Goal: Ask a question: Seek information or help from site administrators or community

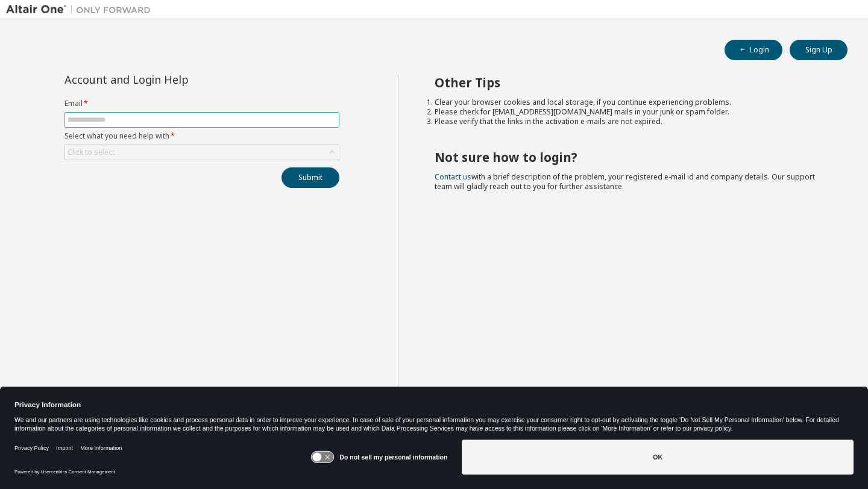
click at [234, 113] on span at bounding box center [201, 120] width 275 height 16
click at [210, 124] on input "text" at bounding box center [202, 120] width 269 height 10
type input "**********"
click at [194, 145] on div "Click to select" at bounding box center [202, 152] width 274 height 14
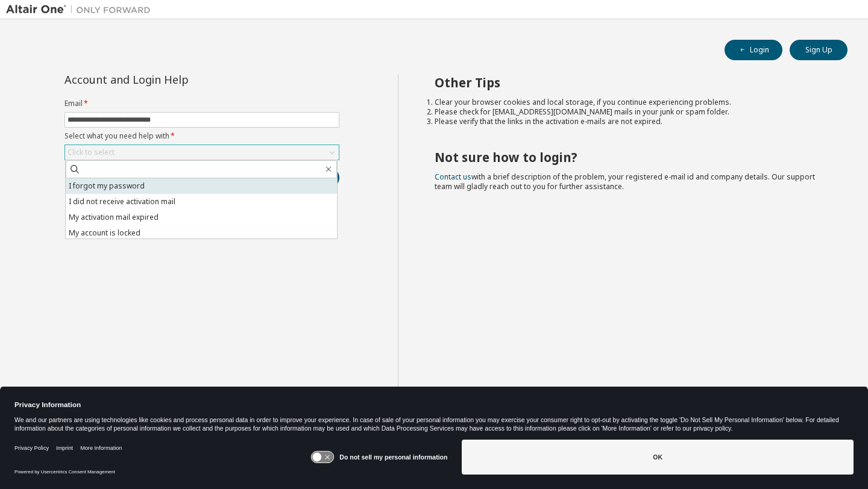
click at [146, 187] on li "I forgot my password" at bounding box center [201, 186] width 271 height 16
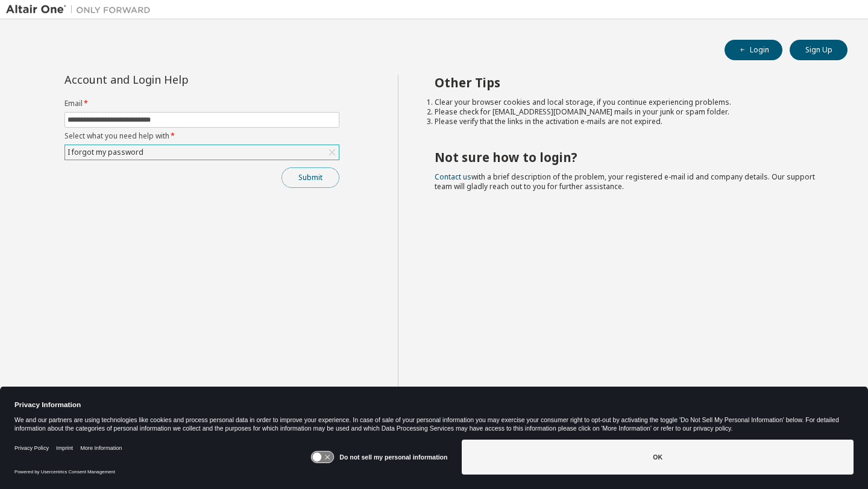
click at [298, 175] on button "Submit" at bounding box center [310, 178] width 58 height 20
click at [301, 190] on div "**********" at bounding box center [202, 254] width 392 height 359
click at [300, 185] on button "Submit" at bounding box center [310, 178] width 58 height 20
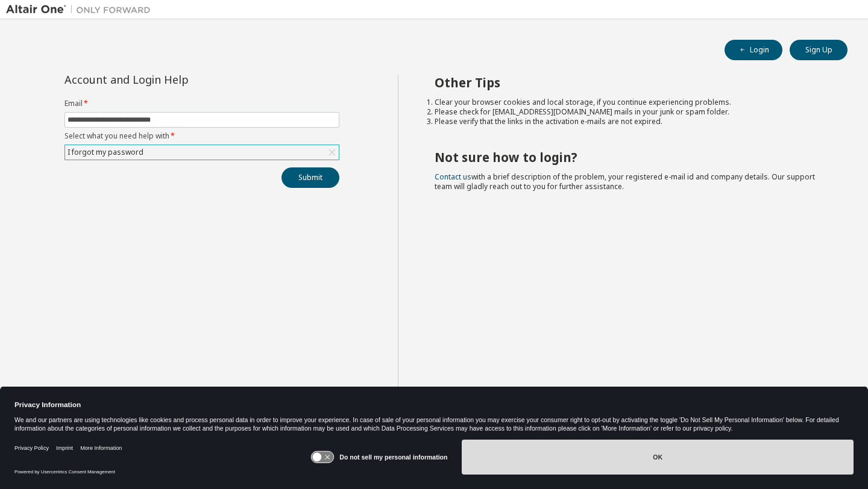
click at [603, 465] on button "OK" at bounding box center [658, 457] width 392 height 35
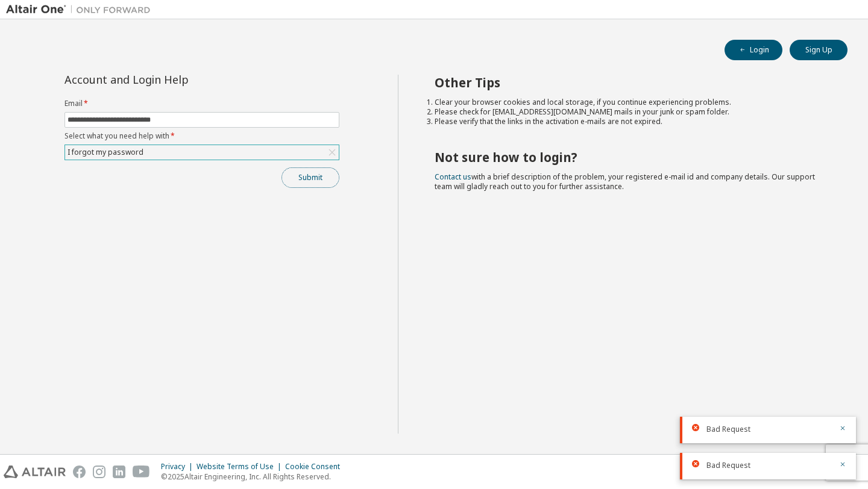
click at [304, 182] on button "Submit" at bounding box center [310, 178] width 58 height 20
click at [841, 390] on icon "button" at bounding box center [842, 392] width 7 height 7
